Goal: Information Seeking & Learning: Learn about a topic

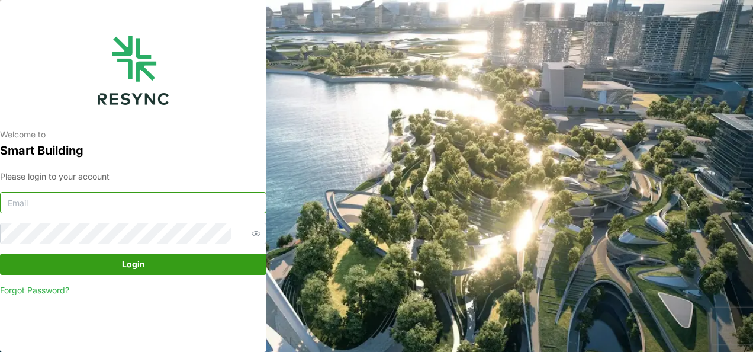
type input "23026073@myrp.edu.sg"
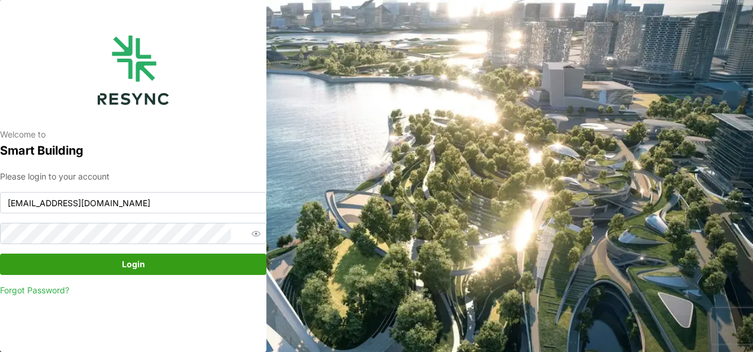
click at [96, 260] on span "Login" at bounding box center [133, 264] width 244 height 20
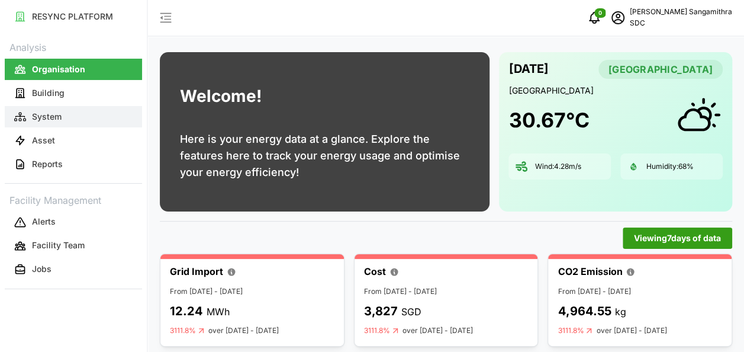
click at [58, 117] on p "System" at bounding box center [47, 117] width 30 height 12
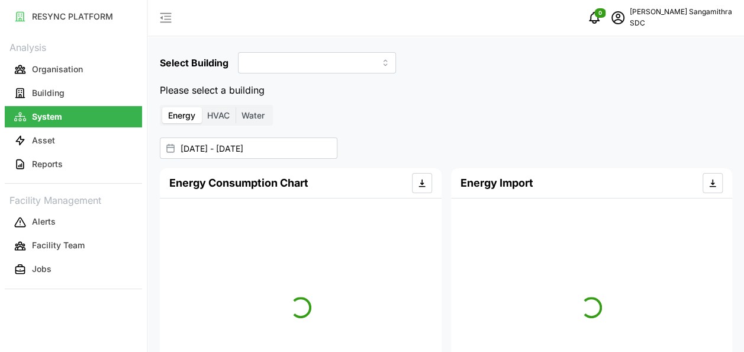
type input "SDC-1"
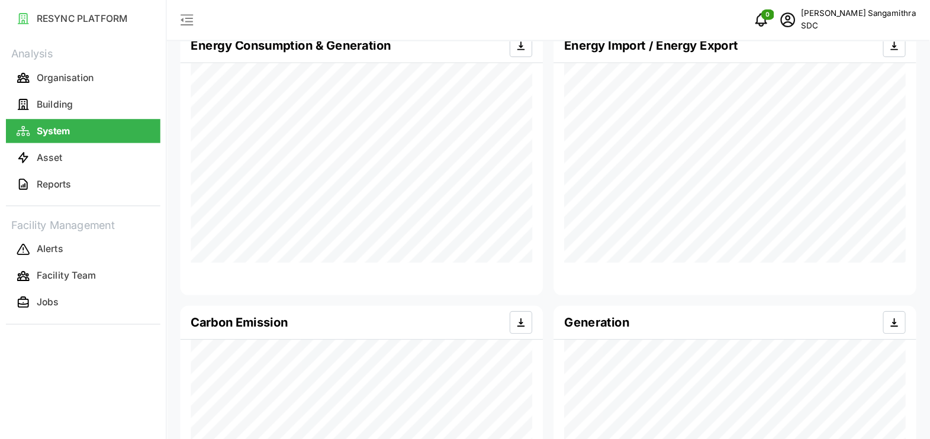
scroll to position [118, 0]
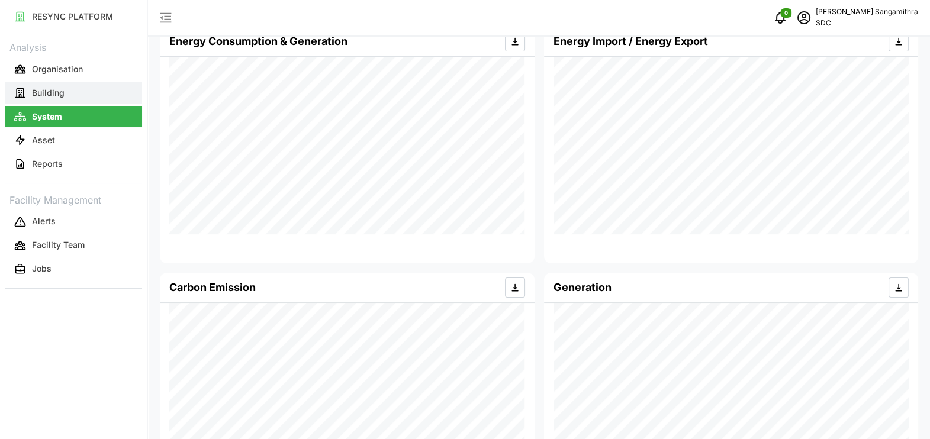
drag, startPoint x: 731, startPoint y: 0, endPoint x: 67, endPoint y: 91, distance: 670.0
click at [67, 91] on button "Building" at bounding box center [73, 92] width 137 height 21
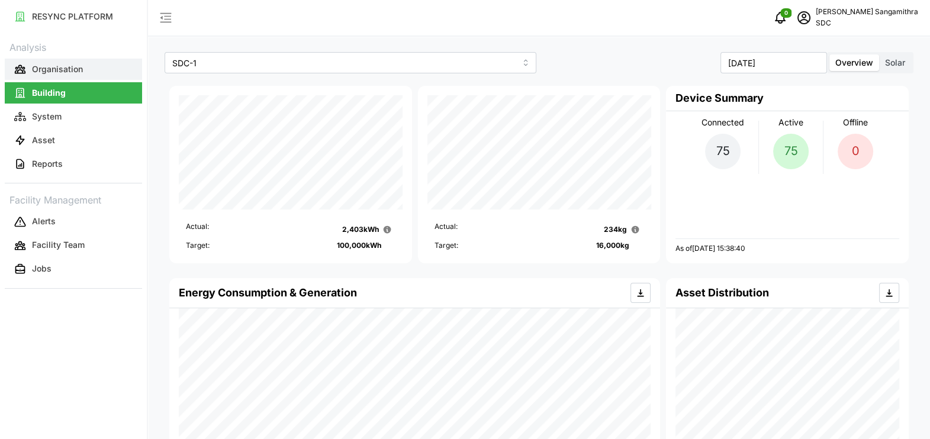
click at [71, 74] on p "Organisation" at bounding box center [57, 69] width 51 height 12
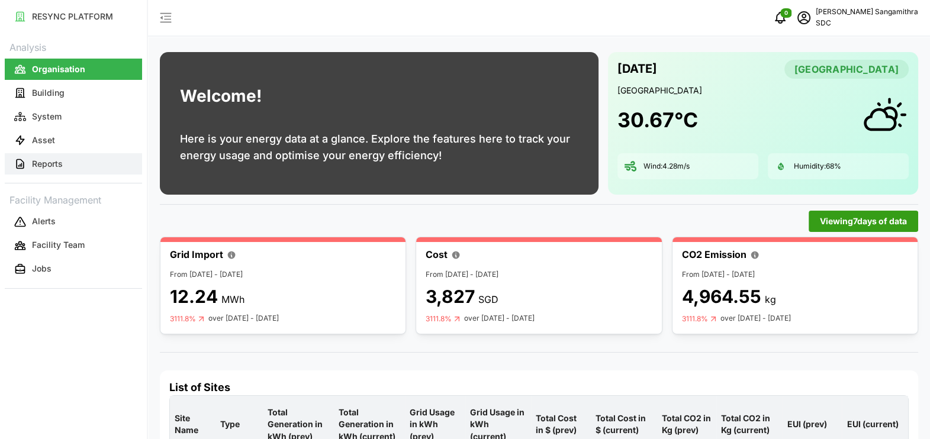
click at [81, 162] on button "Reports" at bounding box center [73, 163] width 137 height 21
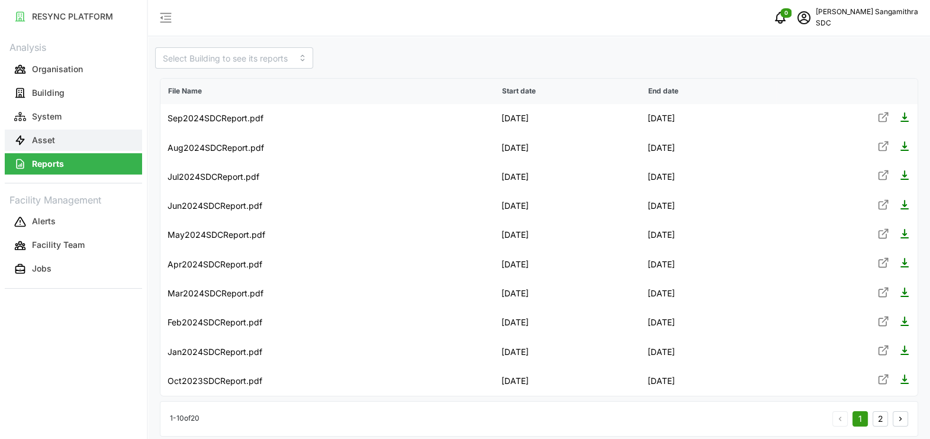
click at [87, 142] on button "Asset" at bounding box center [73, 140] width 137 height 21
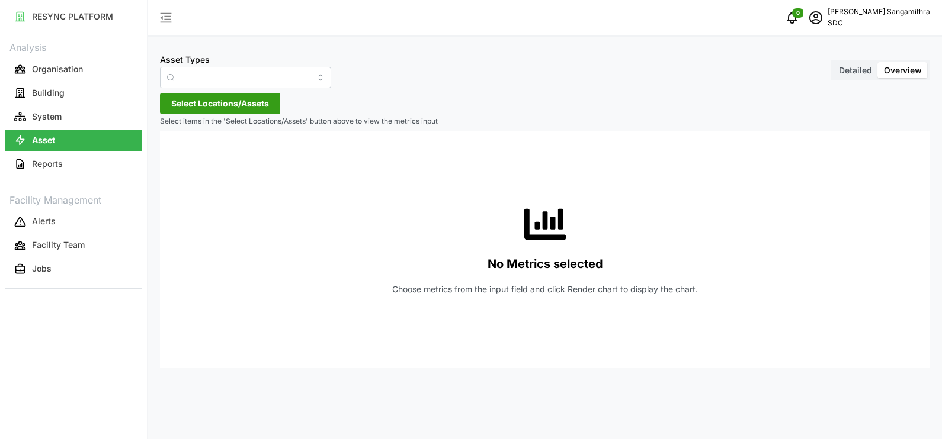
type input "AHU System"
click at [89, 116] on button "System" at bounding box center [73, 116] width 137 height 21
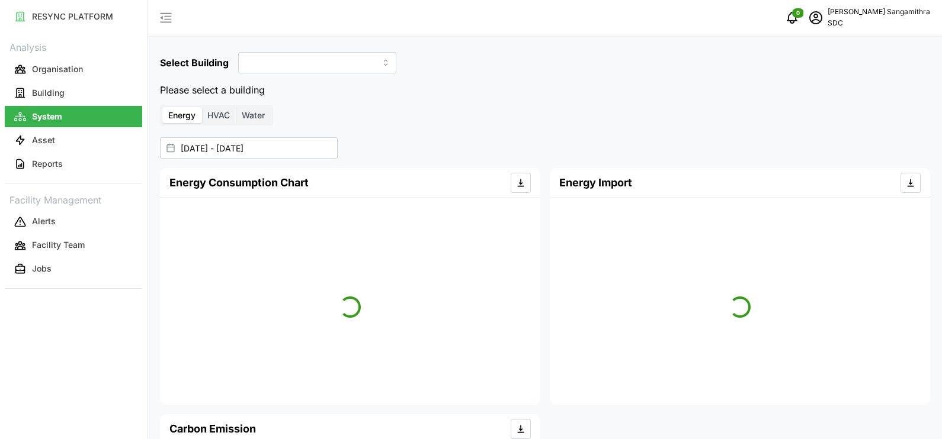
type input "SDC-1"
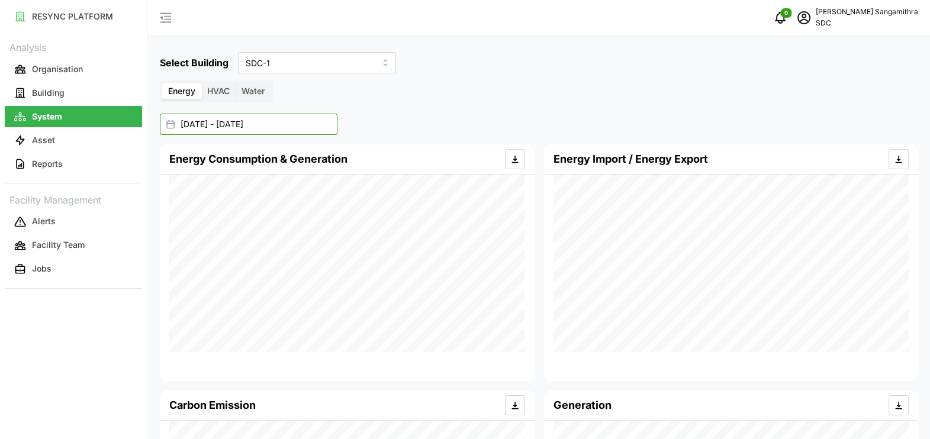
click at [290, 124] on input "[DATE] - [DATE]" at bounding box center [249, 124] width 178 height 21
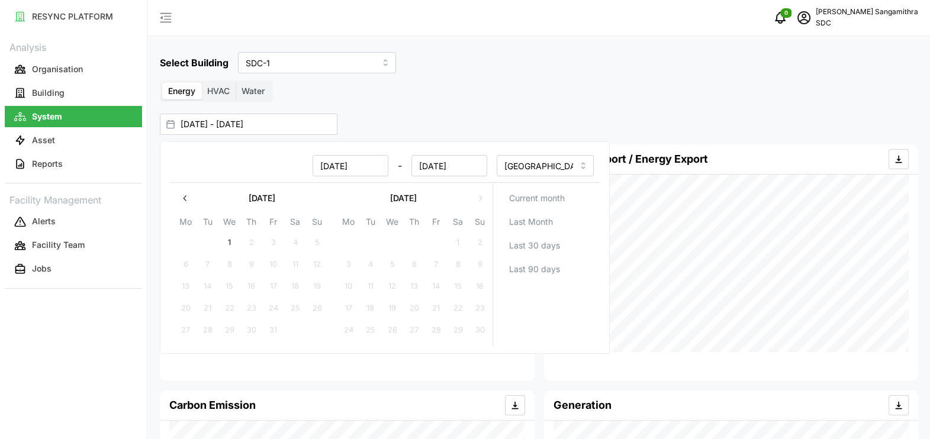
click at [505, 86] on div "Energy HVAC Water" at bounding box center [539, 91] width 759 height 21
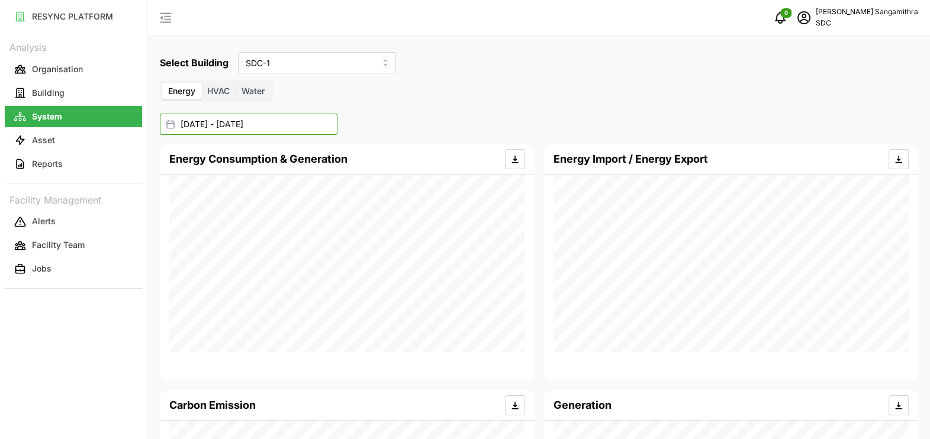
click at [293, 127] on input "[DATE] - [DATE]" at bounding box center [249, 124] width 178 height 21
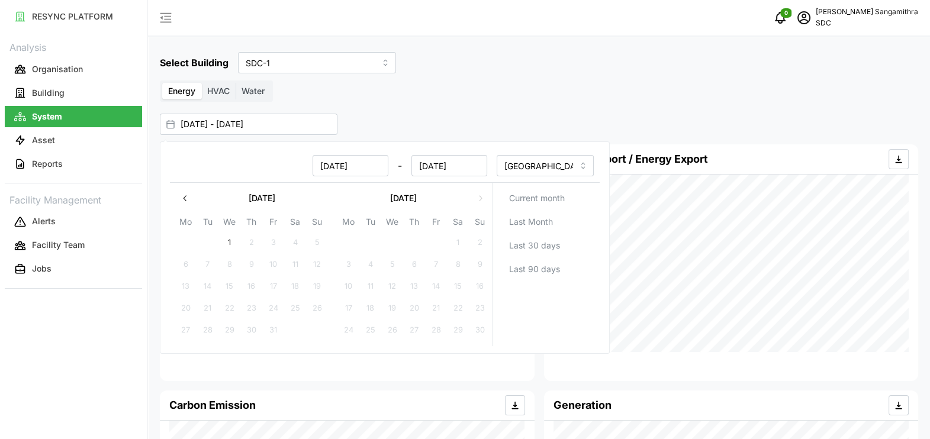
click at [324, 165] on input "[DATE]" at bounding box center [351, 165] width 76 height 21
click at [183, 201] on icon "button" at bounding box center [185, 198] width 9 height 9
click at [352, 243] on button "1" at bounding box center [348, 242] width 21 height 21
type input "[DATE] - [DATE]"
type input "[DATE]"
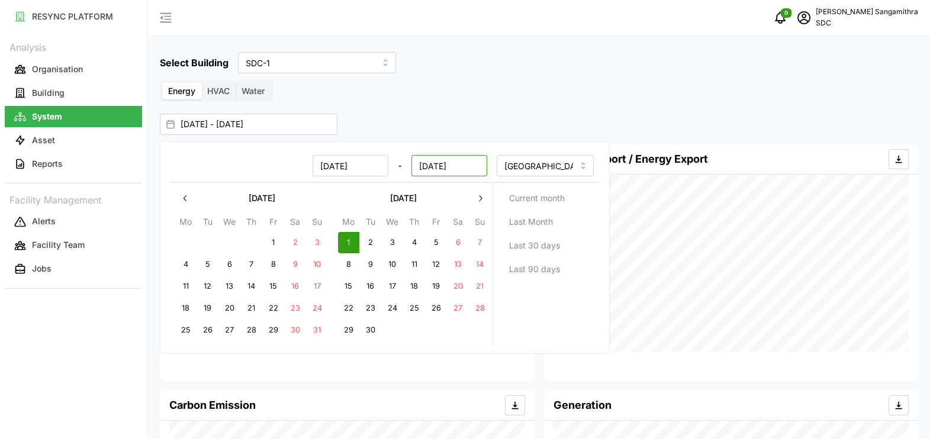
click at [444, 166] on input "[DATE]" at bounding box center [450, 165] width 76 height 21
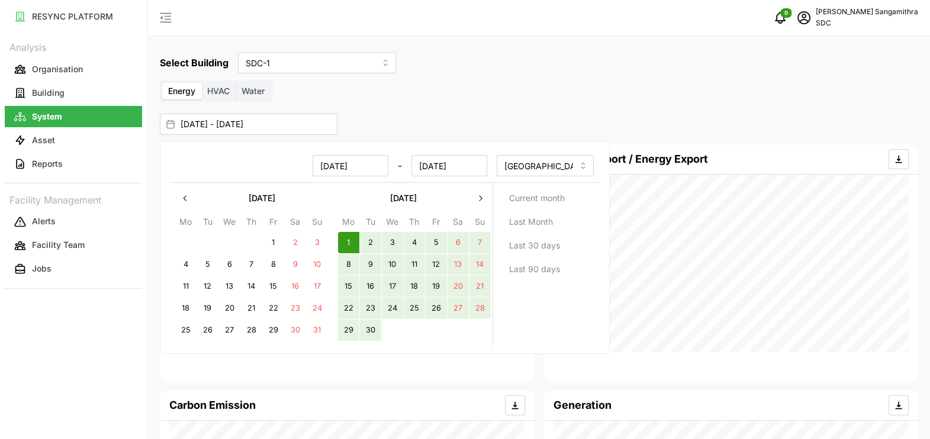
click at [371, 326] on button "30" at bounding box center [370, 330] width 21 height 21
type input "[DATE] - [DATE]"
type input "[DATE]"
click at [580, 127] on div "[DATE] - [DATE]" at bounding box center [533, 124] width 747 height 21
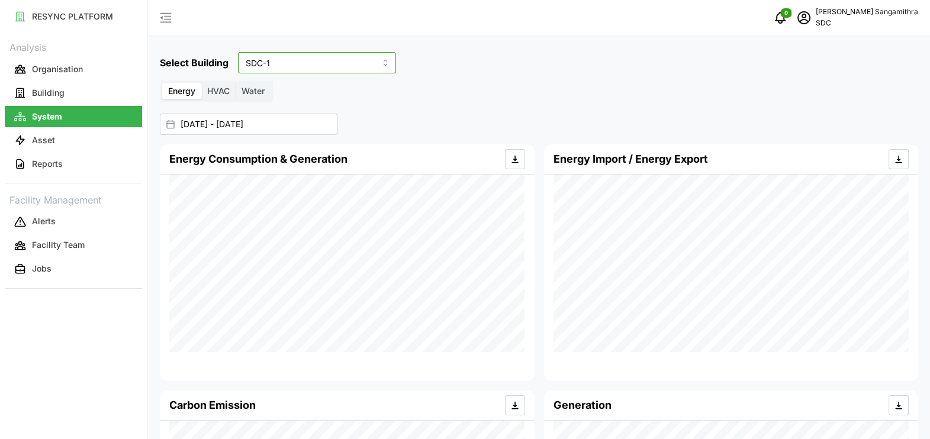
click at [364, 65] on input "SDC-1" at bounding box center [317, 62] width 158 height 21
click at [442, 62] on div "Select Building SDC-1" at bounding box center [539, 62] width 759 height 21
click at [18, 145] on icon "button" at bounding box center [20, 140] width 12 height 12
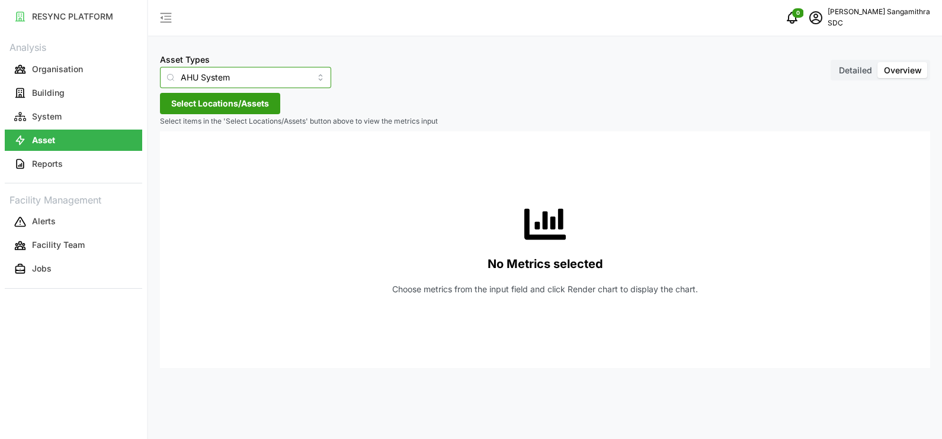
click at [301, 83] on input "AHU System" at bounding box center [245, 77] width 171 height 21
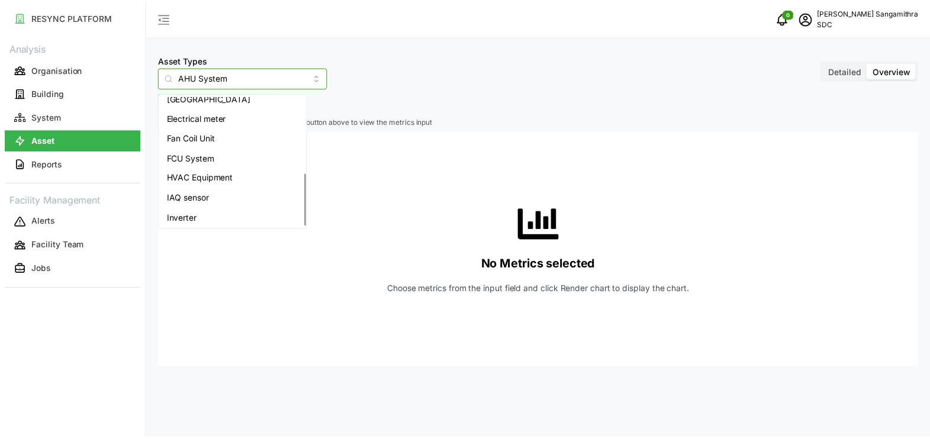
scroll to position [188, 0]
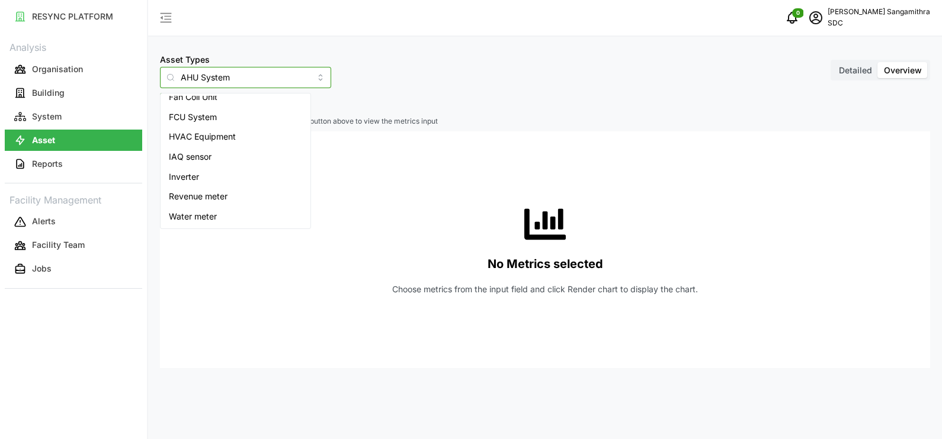
click at [185, 182] on span "Inverter" at bounding box center [184, 177] width 30 height 13
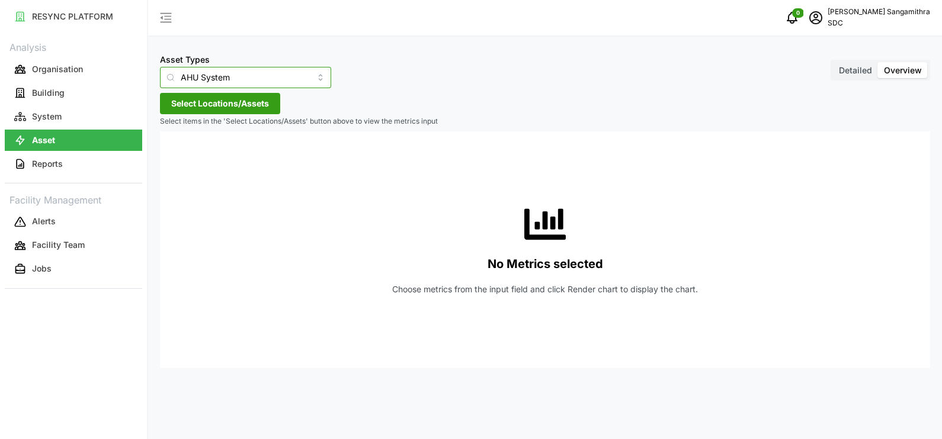
type input "Inverter"
click at [239, 98] on span "Select Locations/Assets" at bounding box center [220, 104] width 98 height 20
click at [178, 159] on icon at bounding box center [175, 156] width 9 height 9
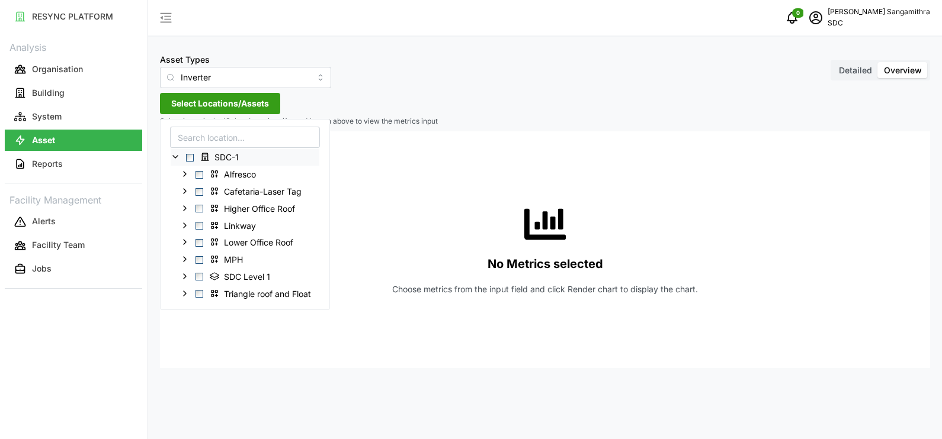
click at [189, 156] on span "Select SDC-1" at bounding box center [190, 158] width 8 height 8
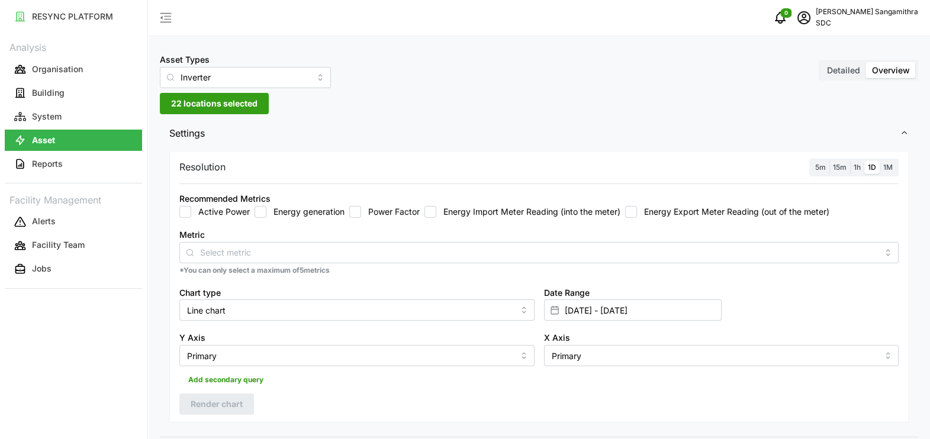
click at [397, 127] on span "Settings" at bounding box center [534, 133] width 731 height 29
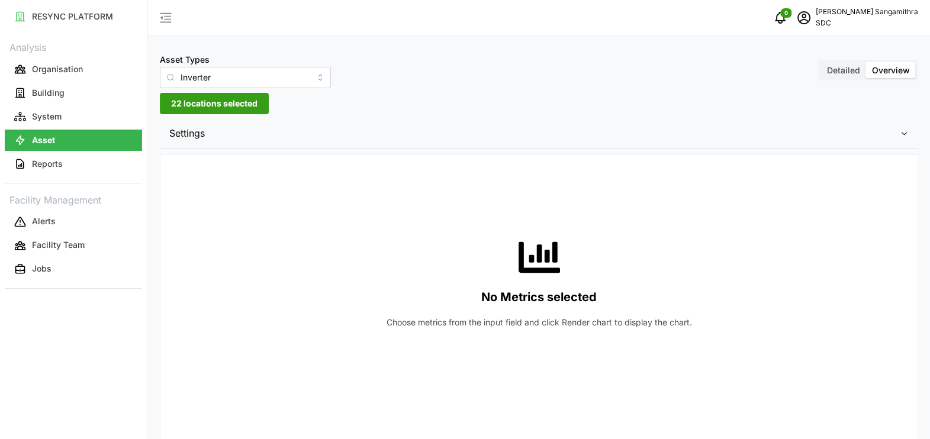
click at [753, 131] on icon "button" at bounding box center [904, 132] width 9 height 9
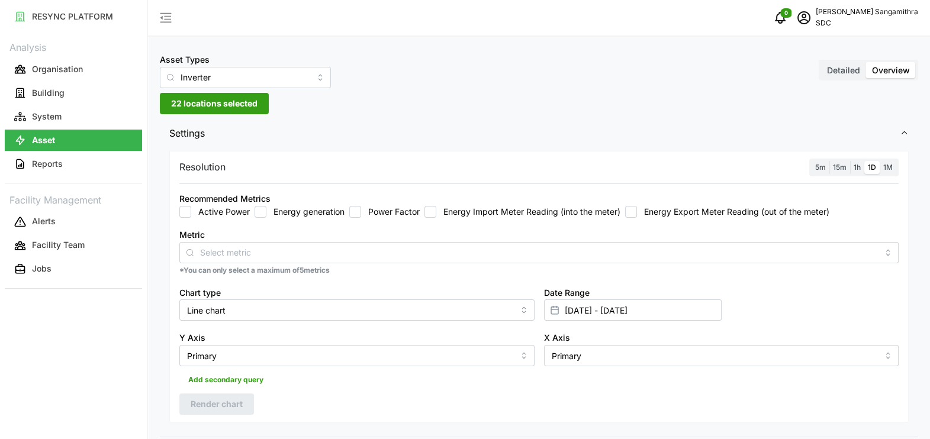
scroll to position [73, 0]
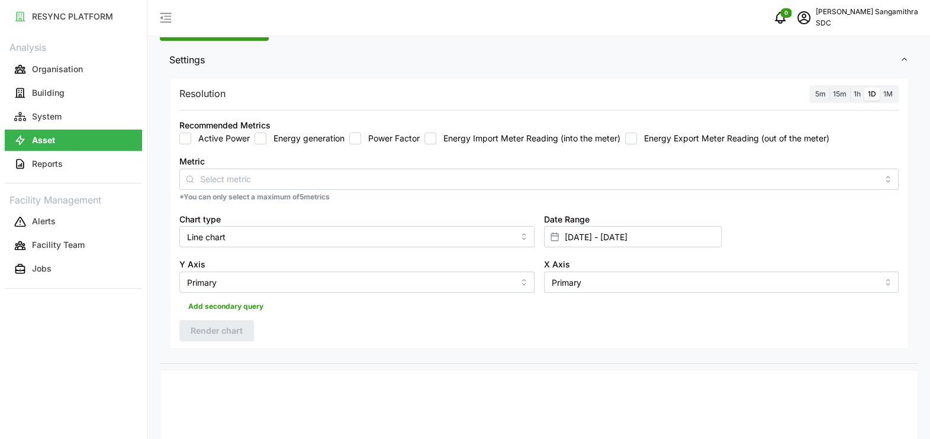
click at [264, 139] on input "Energy generation" at bounding box center [261, 139] width 12 height 12
checkbox input "true"
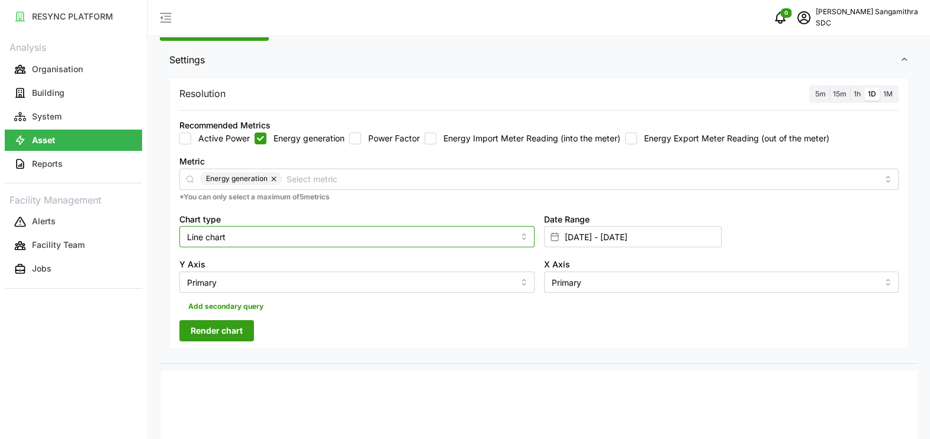
click at [520, 240] on input "Line chart" at bounding box center [356, 236] width 355 height 21
click at [336, 276] on div "Bar chart" at bounding box center [356, 285] width 349 height 20
type input "Bar chart"
click at [669, 232] on input "[DATE] - [DATE]" at bounding box center [633, 236] width 178 height 21
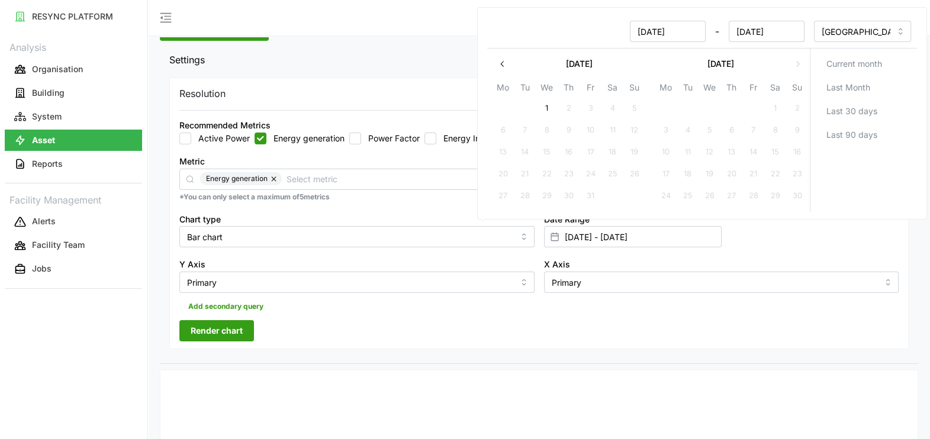
click at [498, 66] on icon "button" at bounding box center [502, 63] width 9 height 9
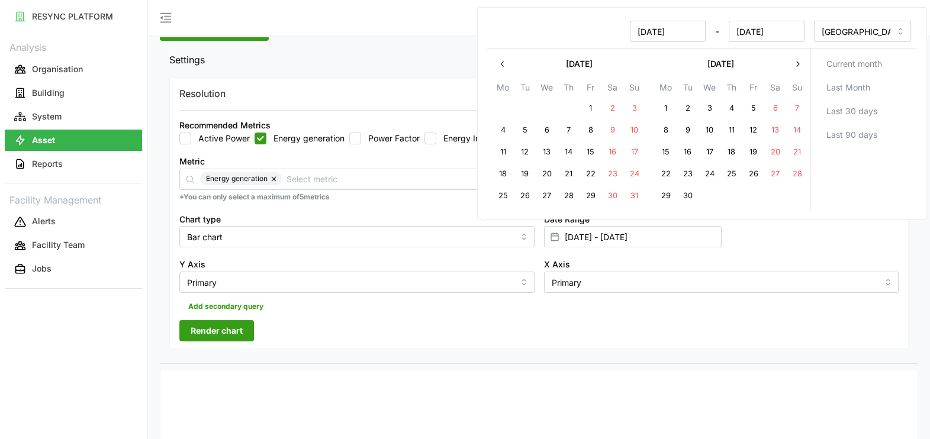
click at [665, 111] on button "1" at bounding box center [665, 108] width 21 height 21
type input "[DATE] - [DATE]"
type input "[DATE]"
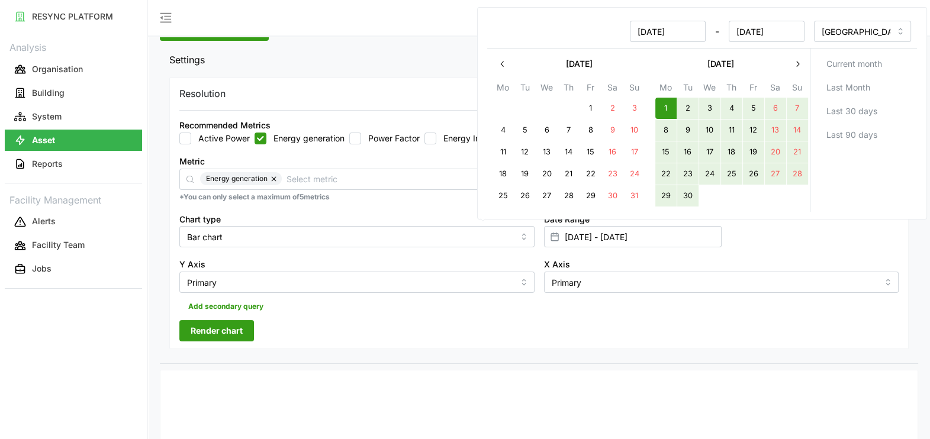
click at [685, 197] on button "30" at bounding box center [687, 196] width 21 height 21
type input "[DATE] - [DATE]"
type input "[DATE]"
click at [753, 223] on div "Date Range [DATE] - [DATE]" at bounding box center [721, 230] width 365 height 46
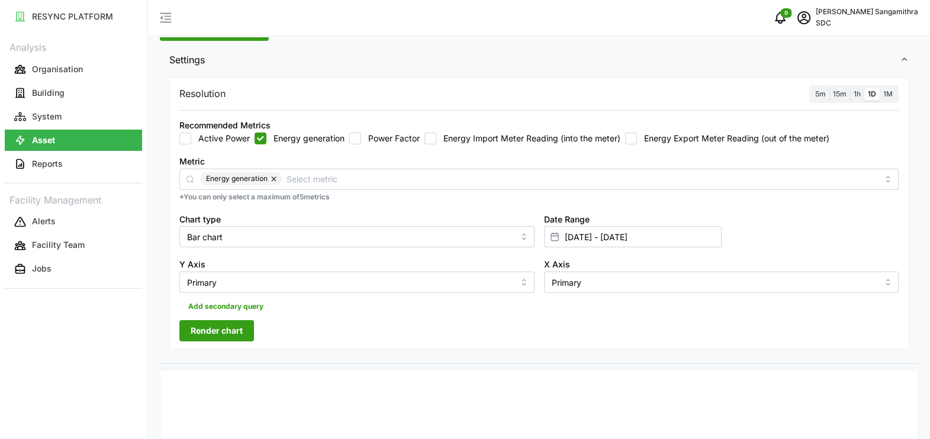
click at [753, 95] on span "1M" at bounding box center [887, 93] width 9 height 9
click at [753, 88] on input "1M" at bounding box center [880, 88] width 0 height 0
click at [216, 332] on span "Render chart" at bounding box center [217, 331] width 52 height 20
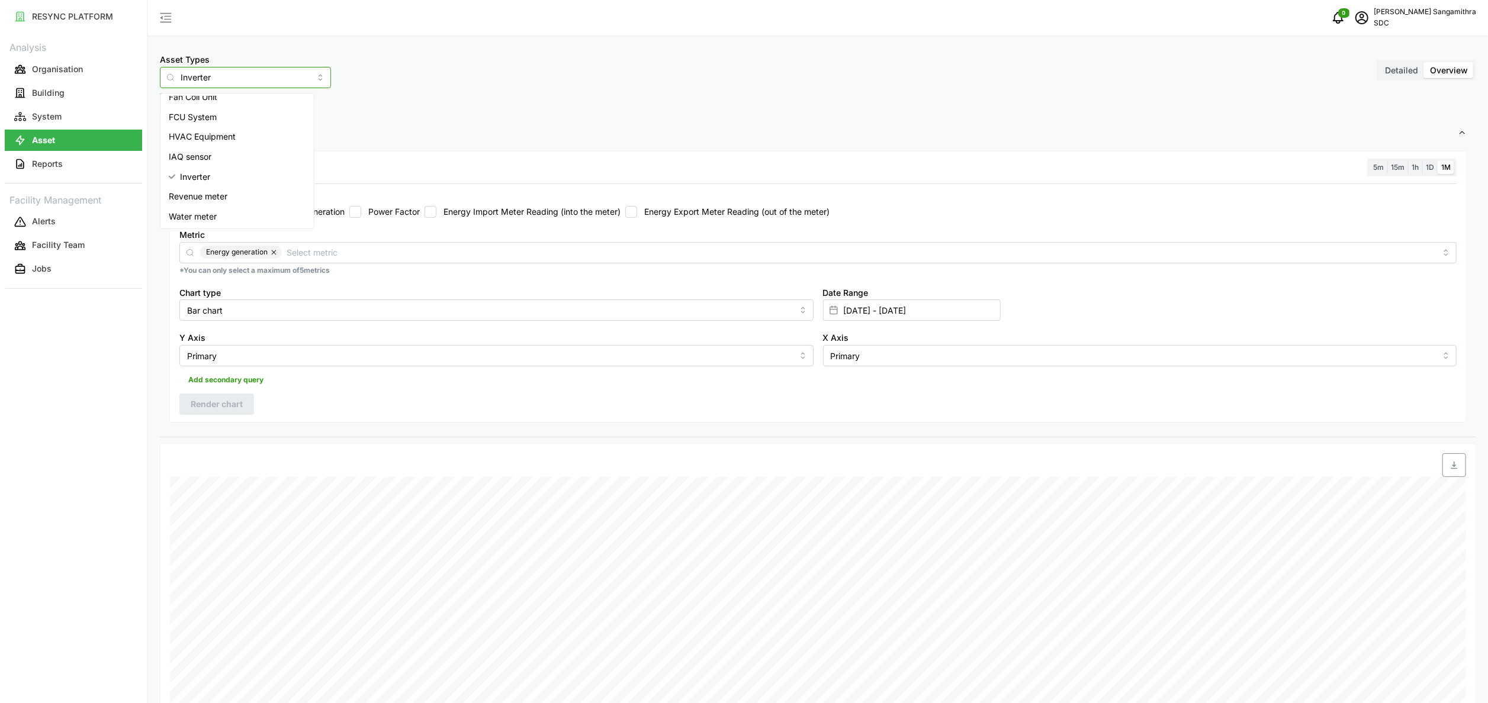
click at [297, 76] on input "Inverter" at bounding box center [245, 77] width 171 height 21
click at [195, 195] on span "Revenue meter" at bounding box center [198, 196] width 59 height 13
type input "Revenue meter"
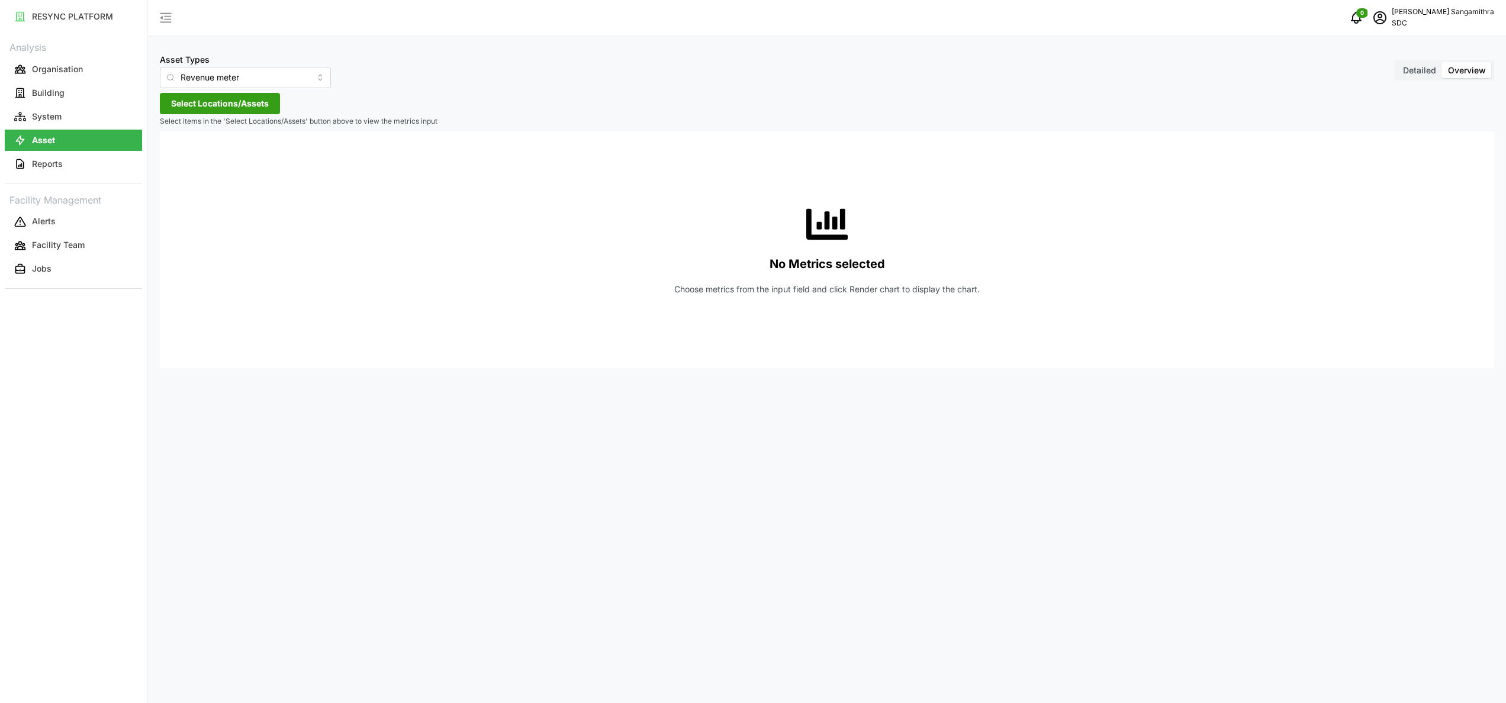
click at [256, 107] on span "Select Locations/Assets" at bounding box center [220, 104] width 98 height 20
click at [191, 155] on span "Select SDC-1" at bounding box center [190, 158] width 8 height 8
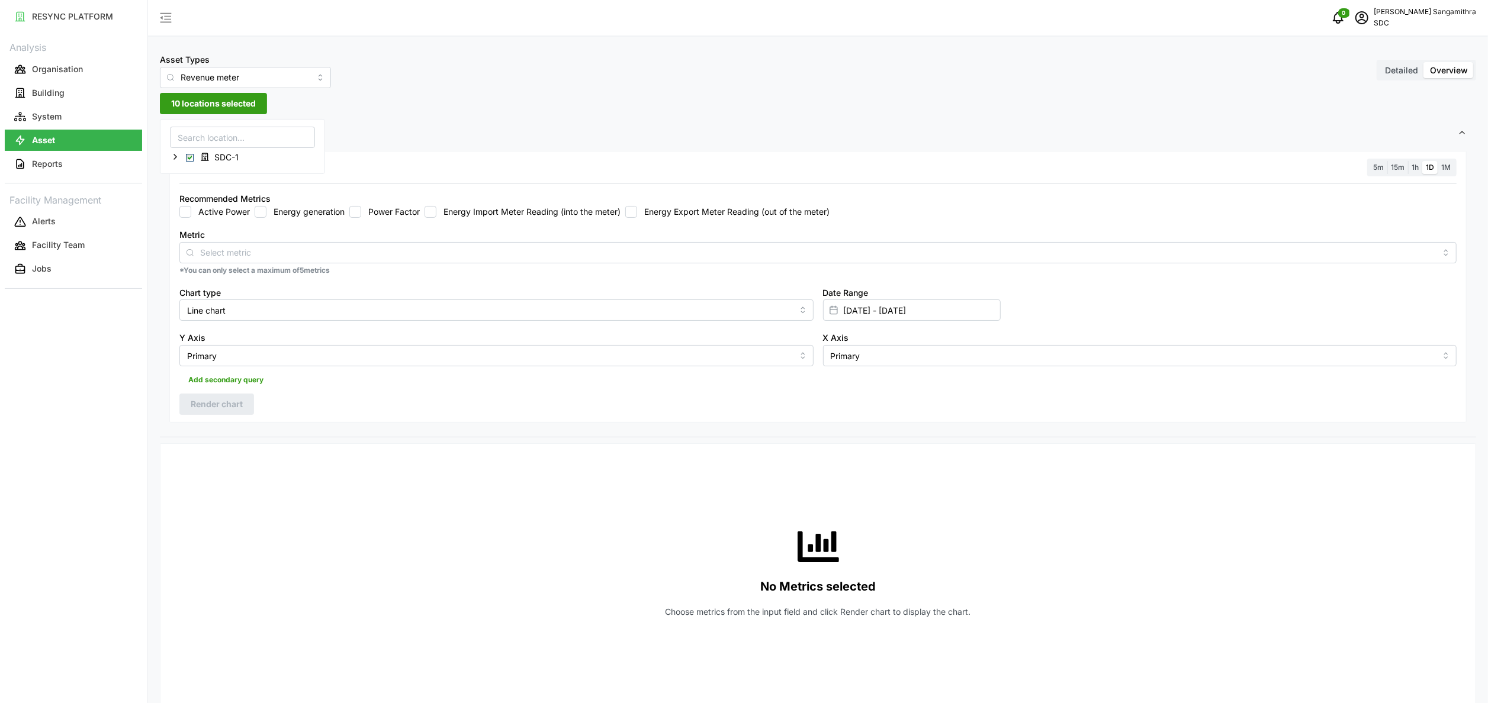
click at [268, 210] on div "Energy generation" at bounding box center [300, 212] width 90 height 12
click at [262, 210] on input "Energy generation" at bounding box center [261, 212] width 12 height 12
click at [259, 214] on input "Energy generation" at bounding box center [261, 212] width 12 height 12
click at [264, 252] on input "Metric" at bounding box center [818, 252] width 1236 height 13
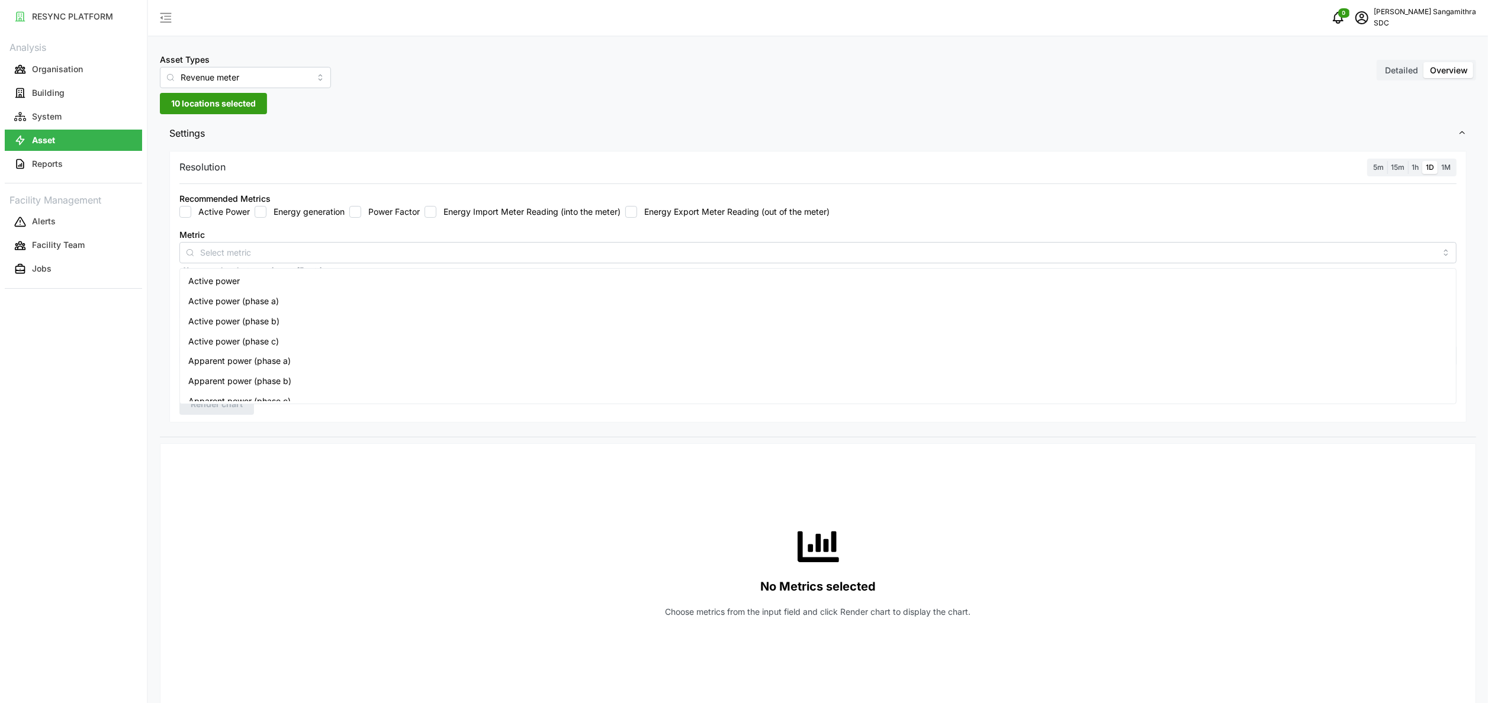
click at [261, 207] on input "Energy generation" at bounding box center [261, 212] width 12 height 12
checkbox input "true"
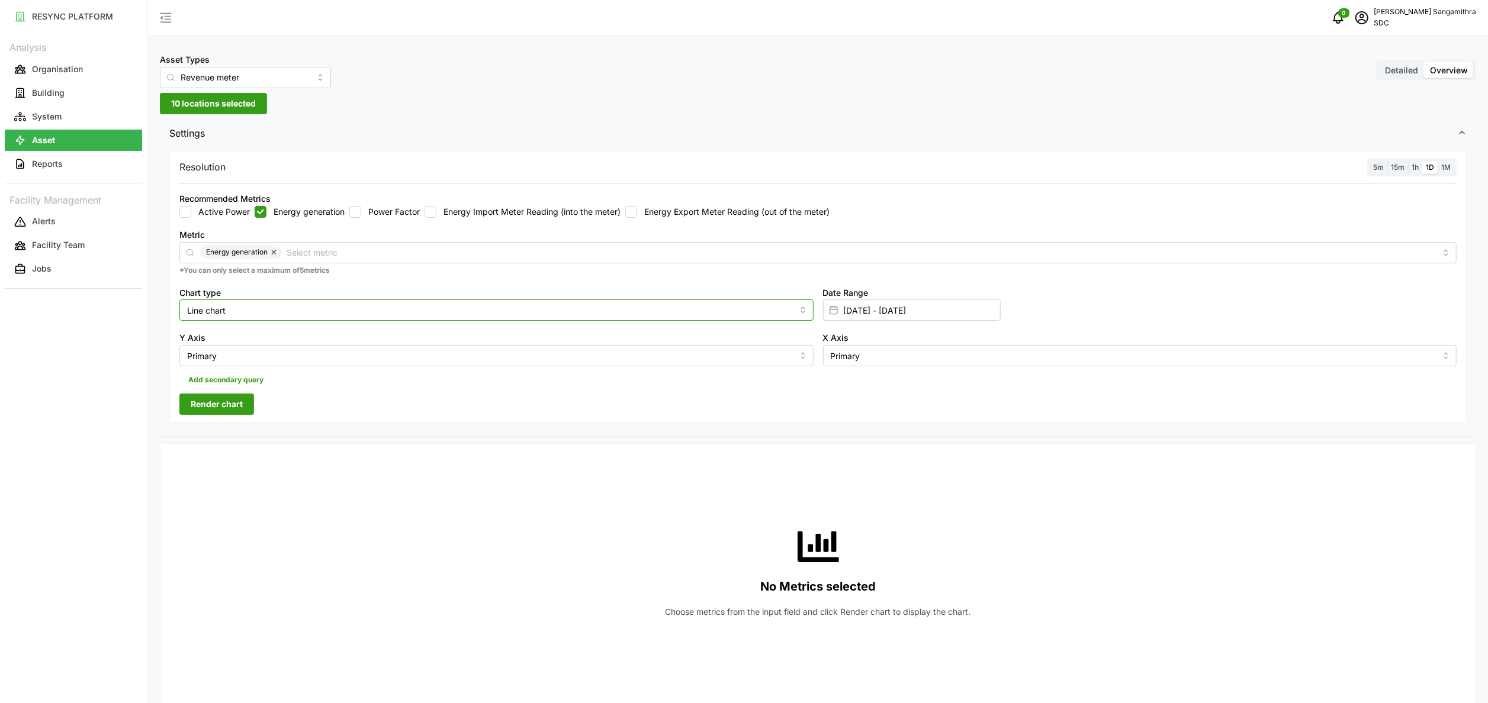
click at [230, 311] on input "Line chart" at bounding box center [496, 310] width 634 height 21
click at [244, 351] on div "Bar chart" at bounding box center [496, 359] width 628 height 20
type input "Bar chart"
click at [753, 315] on input "[DATE] - [DATE]" at bounding box center [912, 310] width 178 height 21
click at [753, 220] on div "Recommended Metrics Active Power Energy generation Power Factor Energy Import M…" at bounding box center [818, 205] width 1287 height 36
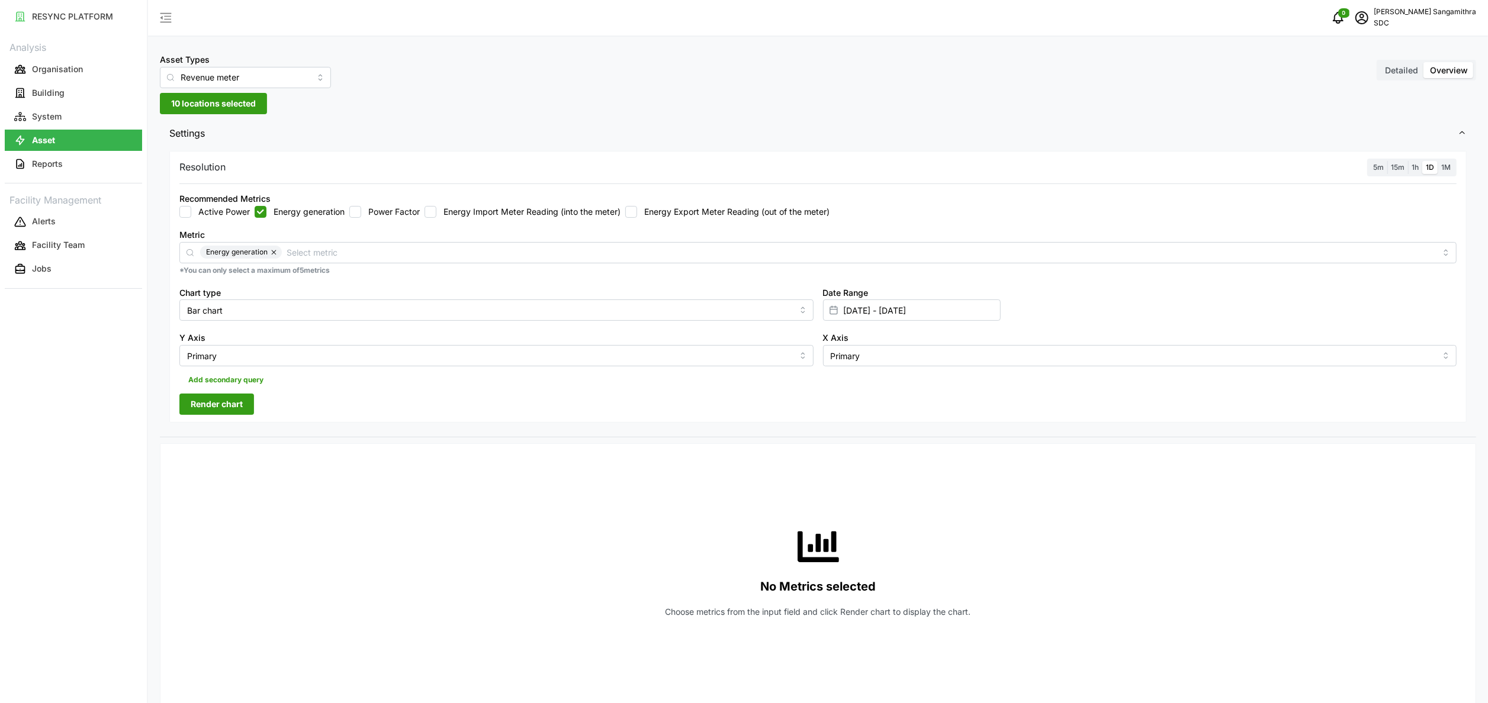
click at [753, 165] on label "1M" at bounding box center [1446, 168] width 17 height 14
click at [753, 161] on input "1M" at bounding box center [1438, 161] width 0 height 0
click at [203, 351] on span "Render chart" at bounding box center [217, 404] width 52 height 20
click at [753, 319] on input "[DATE] - [DATE]" at bounding box center [912, 310] width 178 height 21
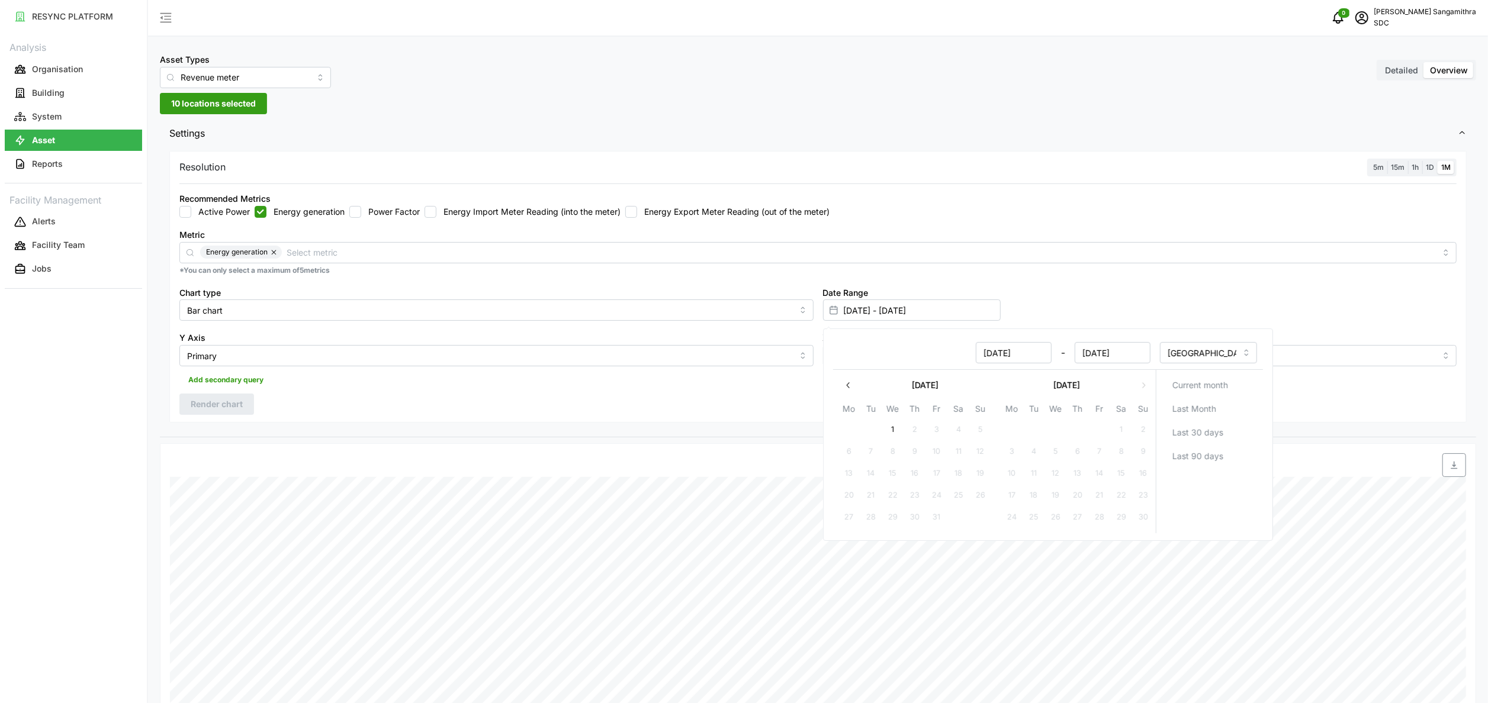
click at [753, 351] on icon "button" at bounding box center [848, 384] width 9 height 9
click at [753, 351] on button "1" at bounding box center [936, 429] width 21 height 21
type input "[DATE] - [DATE]"
type input "[DATE]"
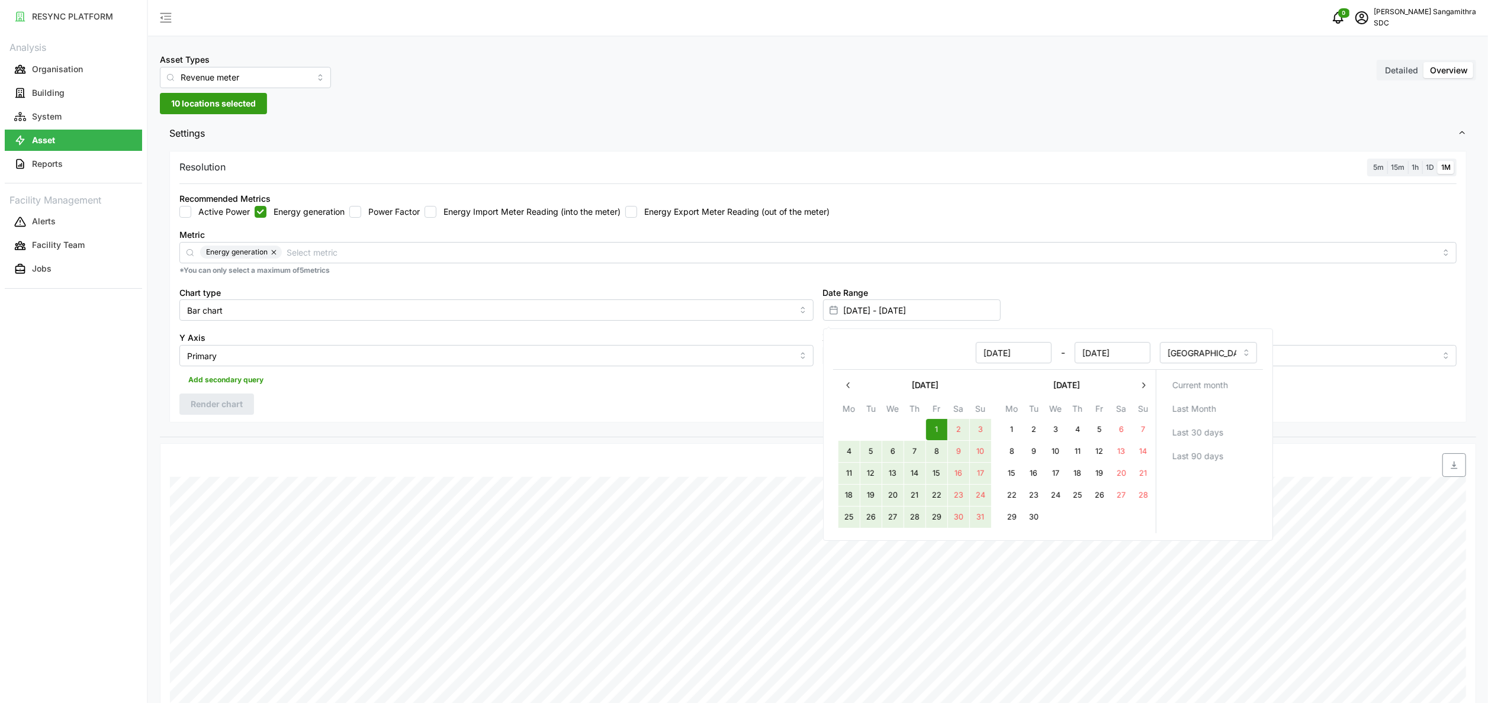
click at [753, 351] on button "31" at bounding box center [979, 517] width 21 height 21
type input "[DATE] - [DATE]"
type input "[DATE]"
click at [753, 283] on div "Date Range [DATE] - [DATE]" at bounding box center [1140, 304] width 644 height 46
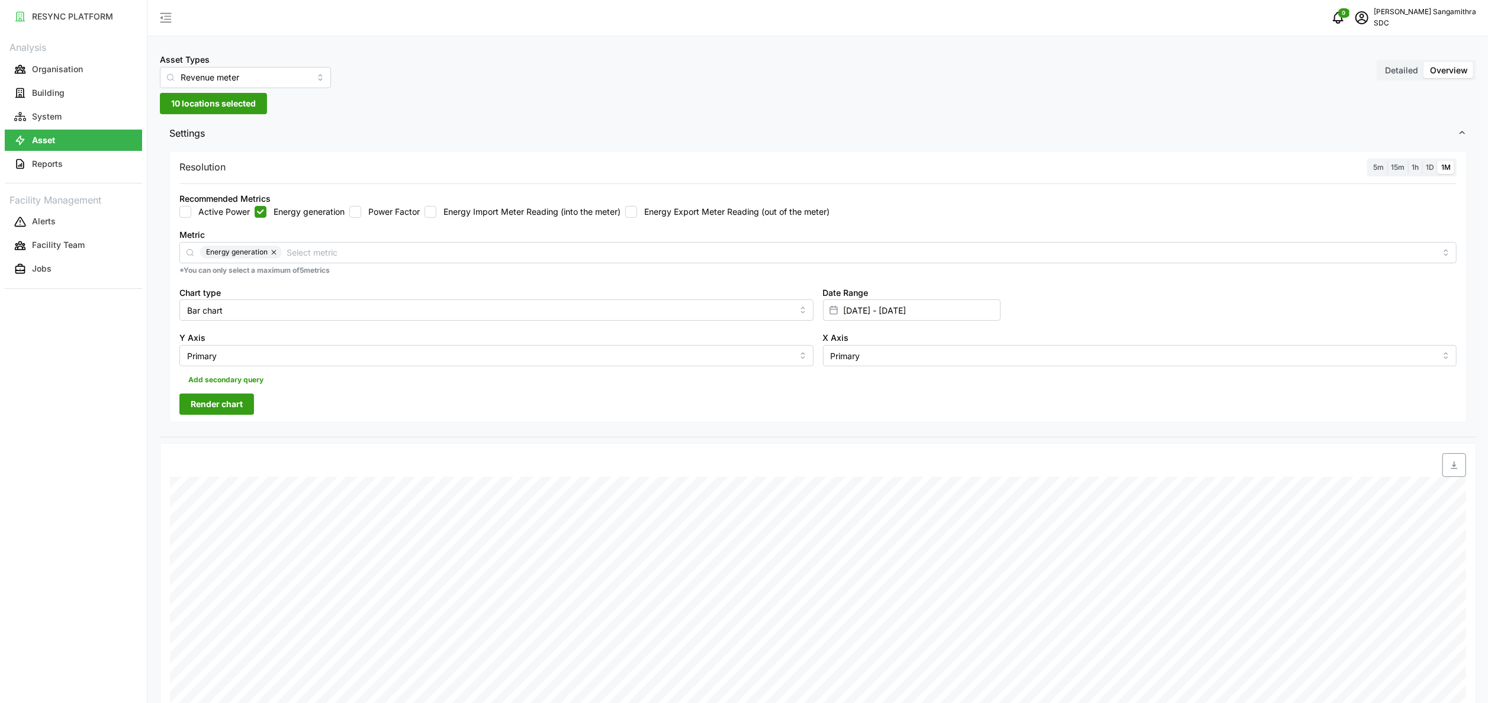
click at [237, 351] on span "Render chart" at bounding box center [217, 404] width 52 height 20
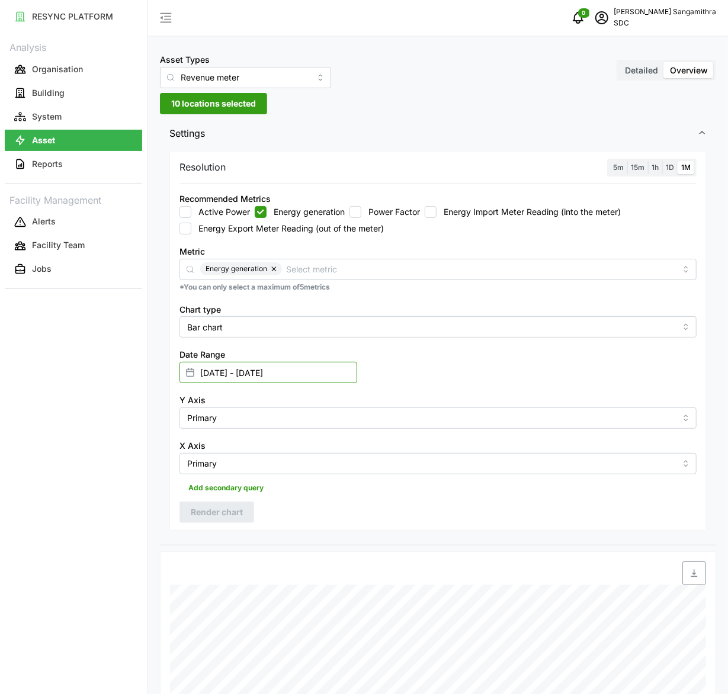
click at [339, 351] on input "[DATE] - [DATE]" at bounding box center [268, 372] width 178 height 21
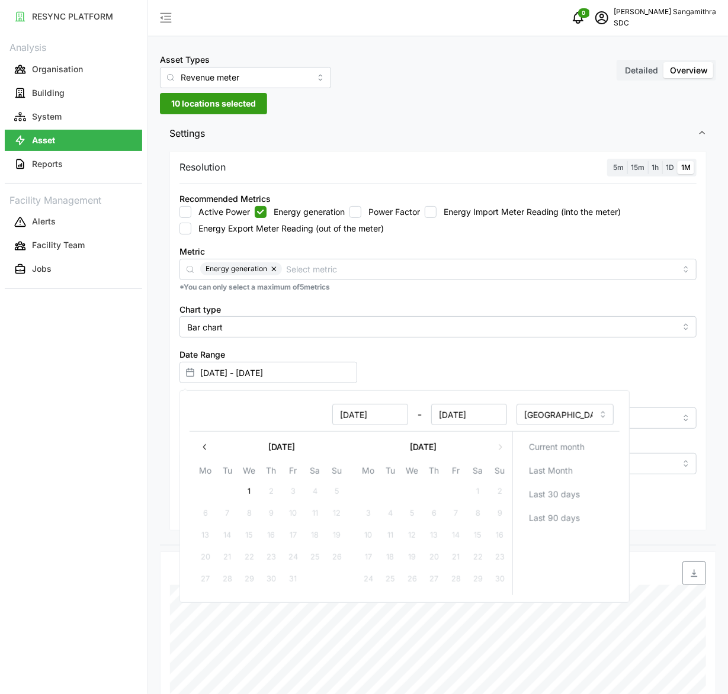
click at [456, 351] on div "Date Range [DATE] - [DATE]" at bounding box center [438, 365] width 526 height 46
